Goal: Information Seeking & Learning: Learn about a topic

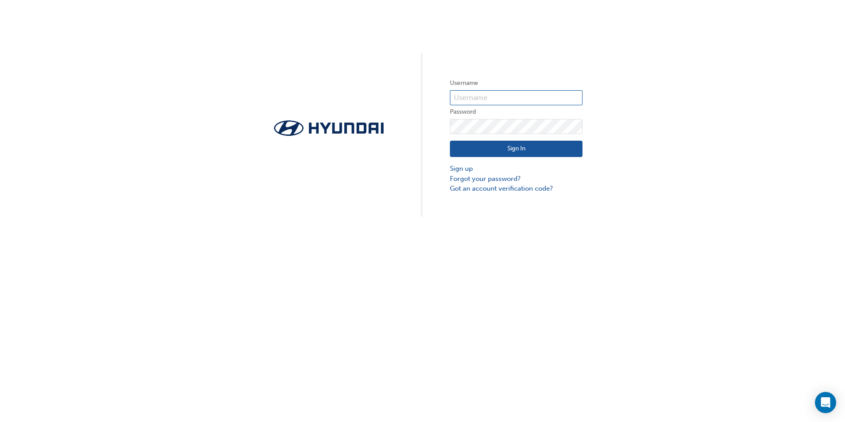
click at [470, 99] on input "text" at bounding box center [516, 97] width 133 height 15
type input "[PERSON_NAME][EMAIL_ADDRESS][DOMAIN_NAME]"
click button "Sign In" at bounding box center [516, 149] width 133 height 17
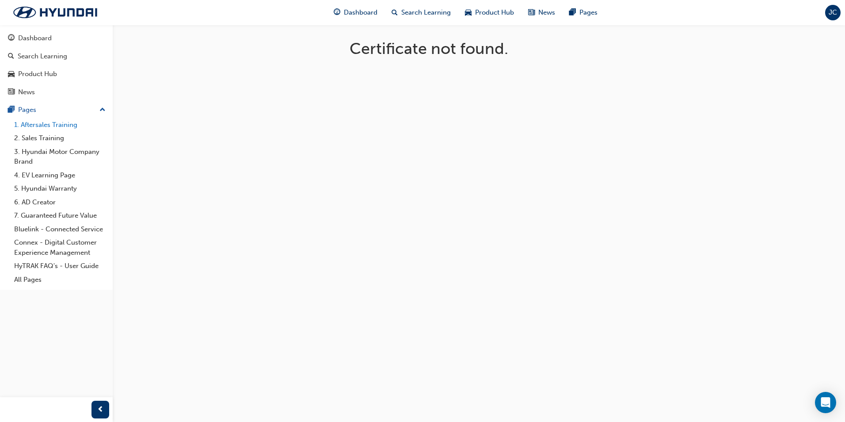
click at [70, 127] on link "1. Aftersales Training" at bounding box center [60, 125] width 99 height 14
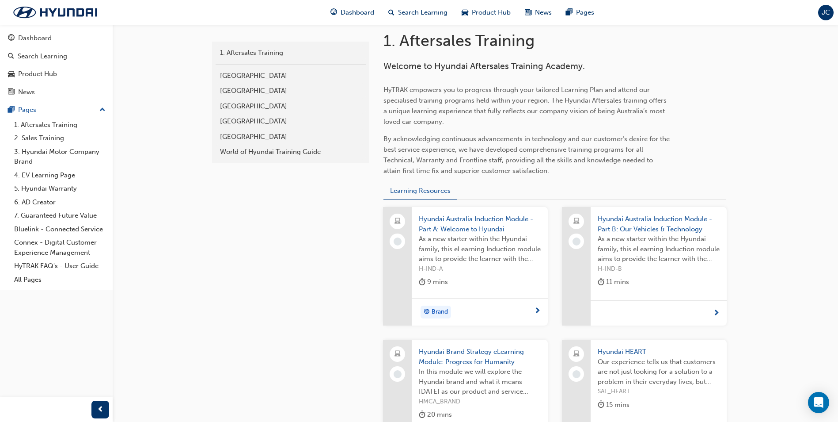
scroll to position [221, 0]
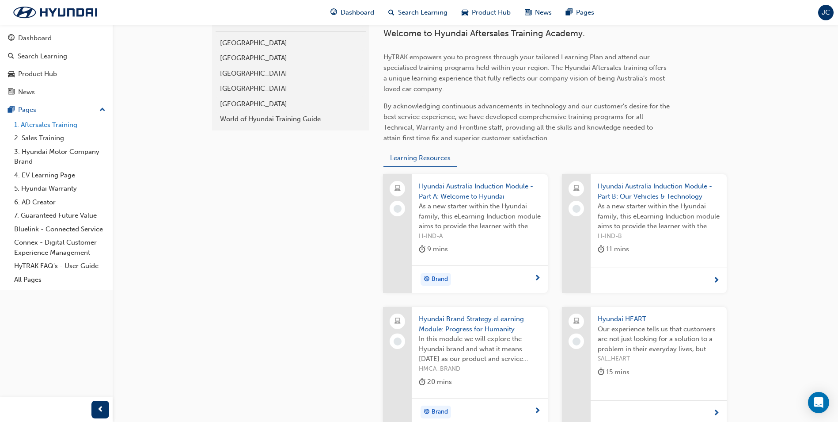
click at [60, 127] on link "1. Aftersales Training" at bounding box center [60, 125] width 99 height 14
click at [59, 137] on link "2. Sales Training" at bounding box center [60, 138] width 99 height 14
